Goal: Task Accomplishment & Management: Manage account settings

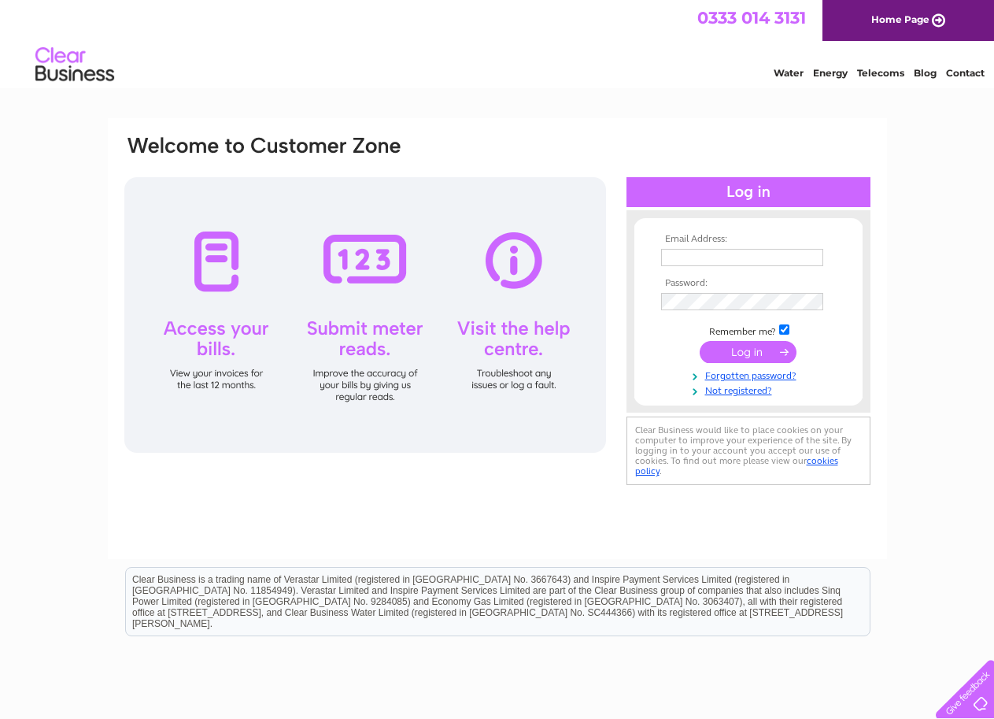
click at [800, 258] on input "text" at bounding box center [742, 257] width 162 height 17
type input "shoeimp@bryceshoes.co.uk"
click at [764, 350] on input "submit" at bounding box center [748, 353] width 97 height 22
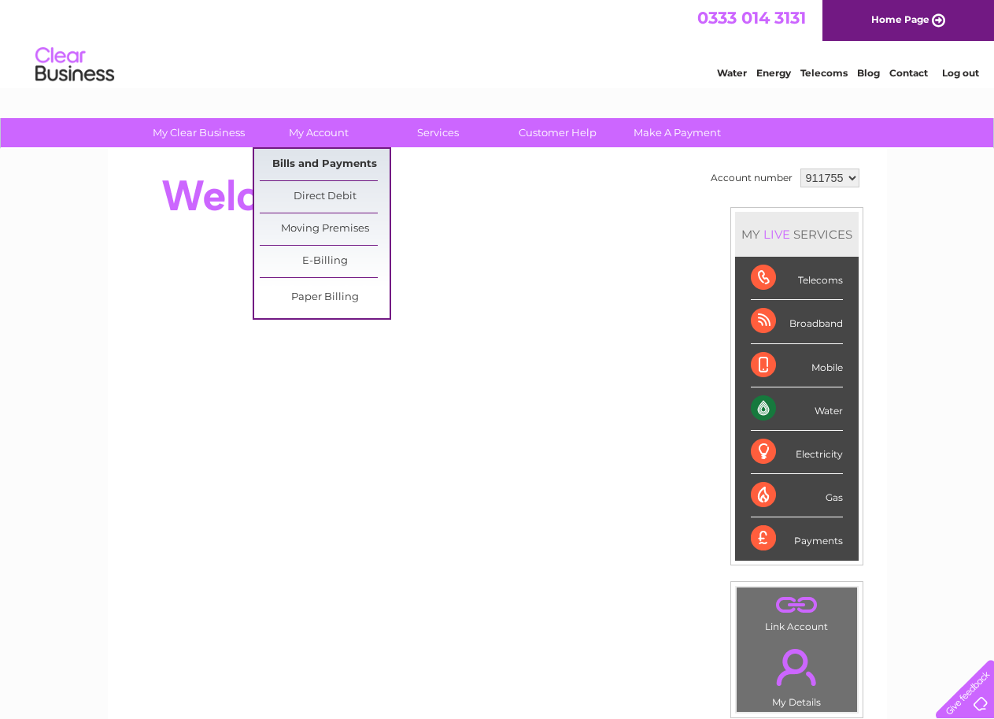
click at [314, 163] on link "Bills and Payments" at bounding box center [325, 164] width 130 height 31
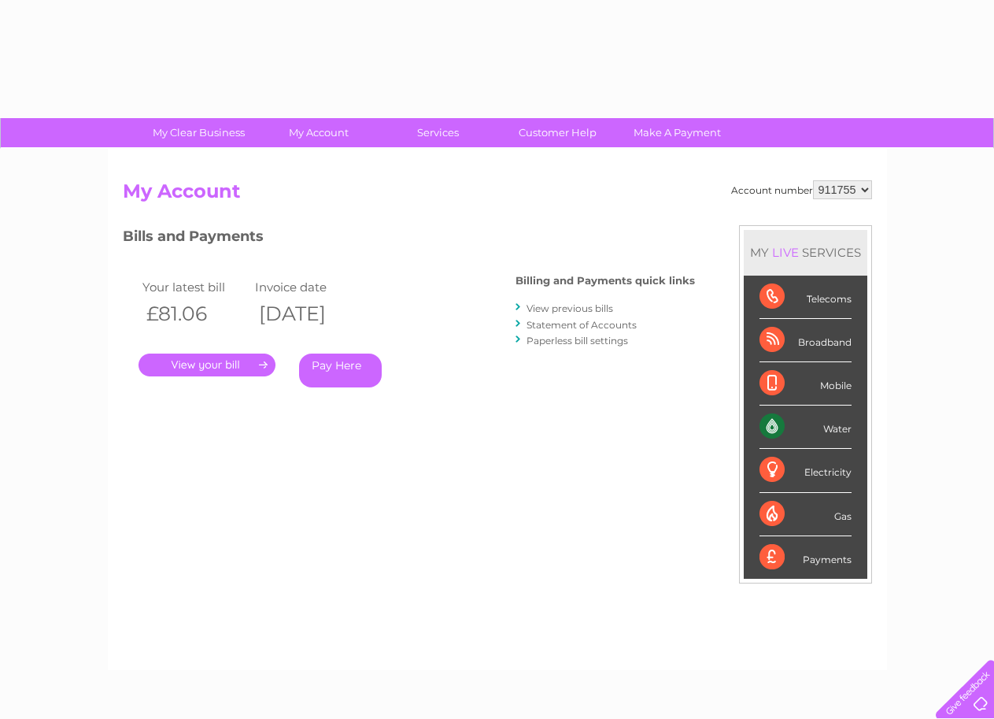
click at [198, 359] on link "." at bounding box center [207, 364] width 137 height 23
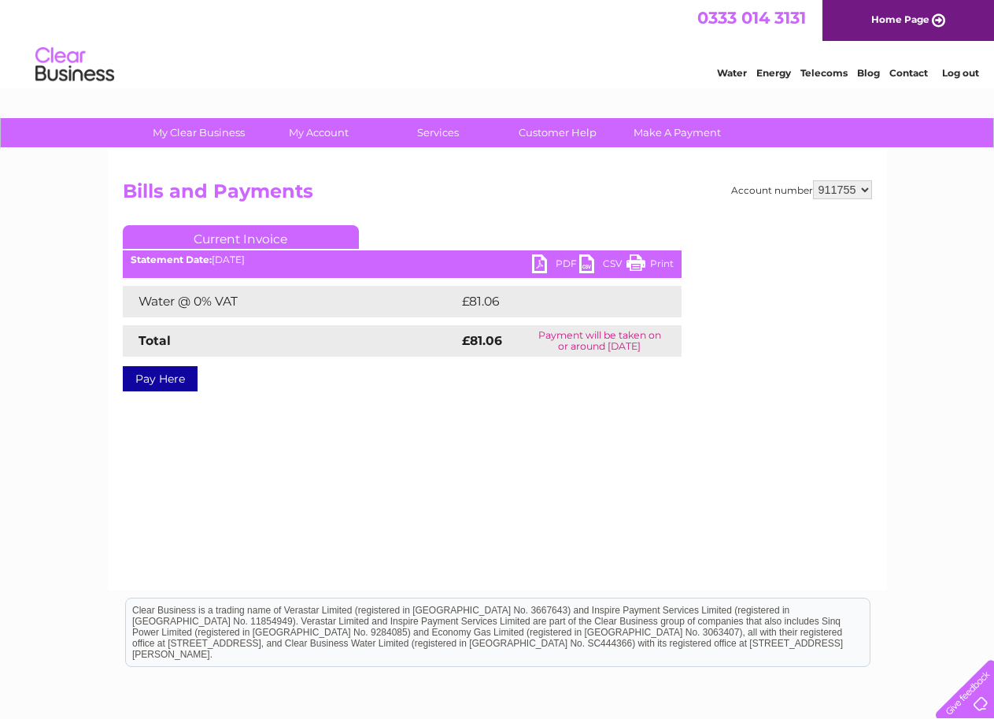
click at [956, 70] on link "Log out" at bounding box center [960, 73] width 37 height 12
